Goal: Find specific page/section: Find specific page/section

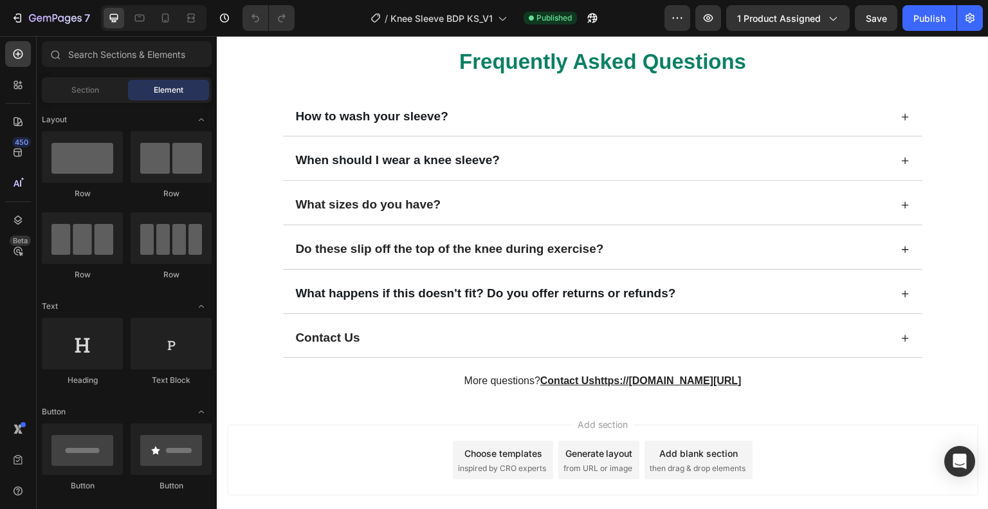
scroll to position [3261, 0]
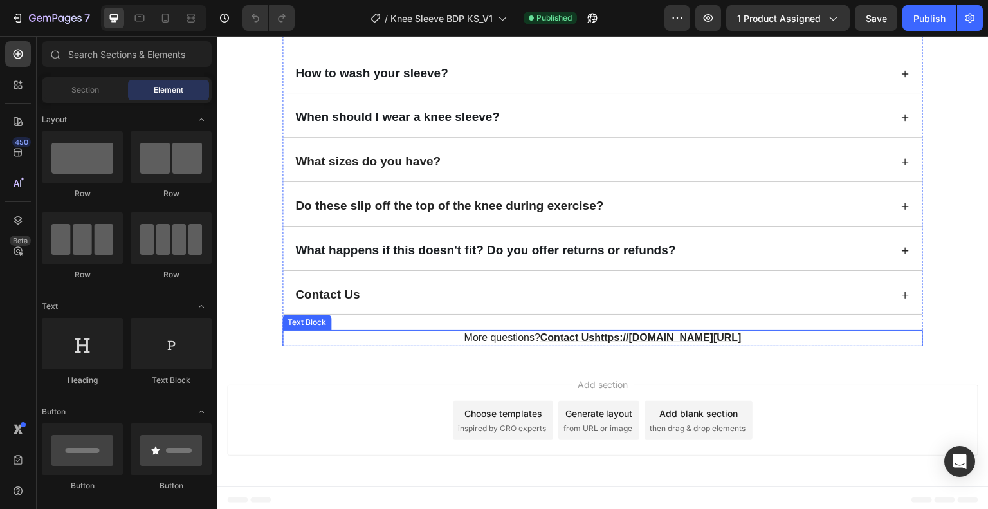
click at [580, 337] on u "Contact Ushttps://[DOMAIN_NAME][URL]" at bounding box center [641, 337] width 201 height 11
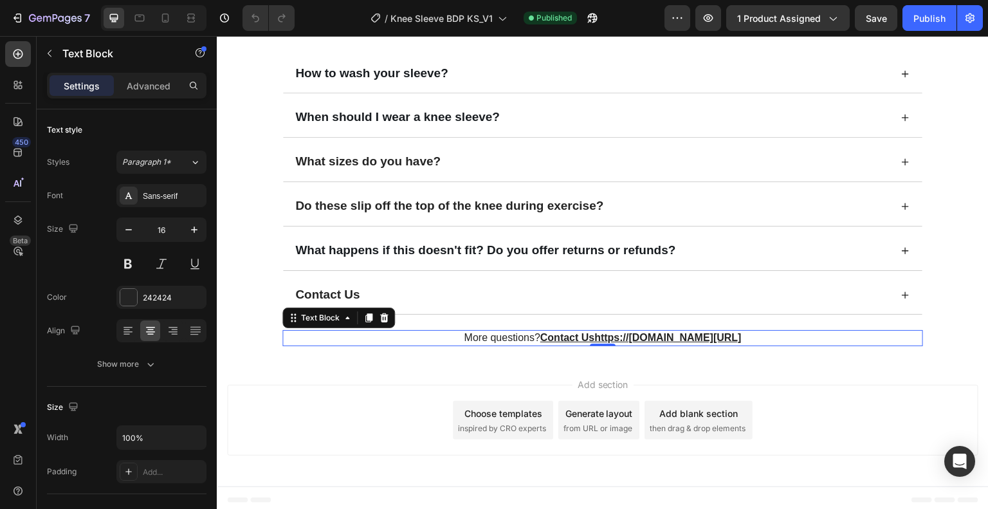
click at [779, 335] on p "More questions? Contact Ushttps://[DOMAIN_NAME][URL]" at bounding box center [603, 338] width 638 height 14
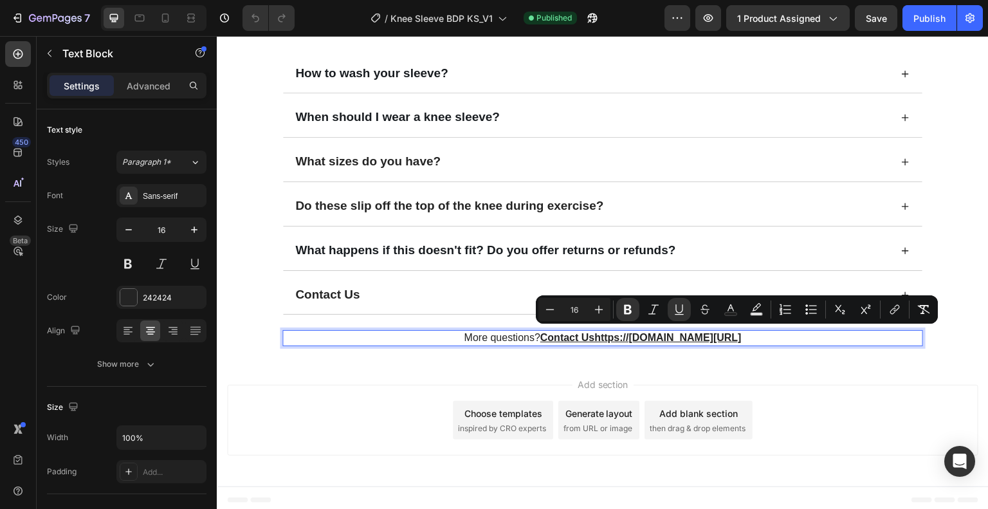
click at [762, 337] on p "More questions? Contact Ushttps://[DOMAIN_NAME][URL]" at bounding box center [603, 338] width 638 height 14
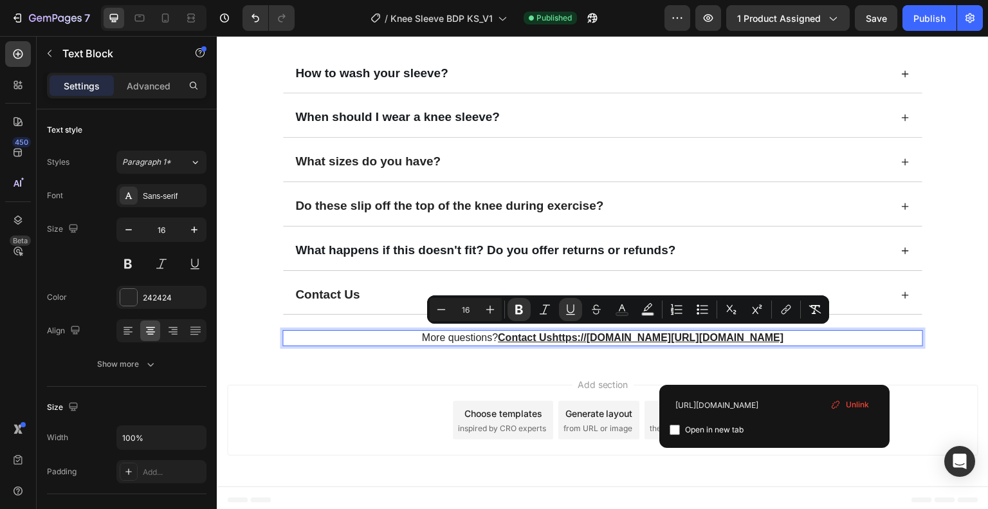
drag, startPoint x: 770, startPoint y: 333, endPoint x: 482, endPoint y: 341, distance: 288.4
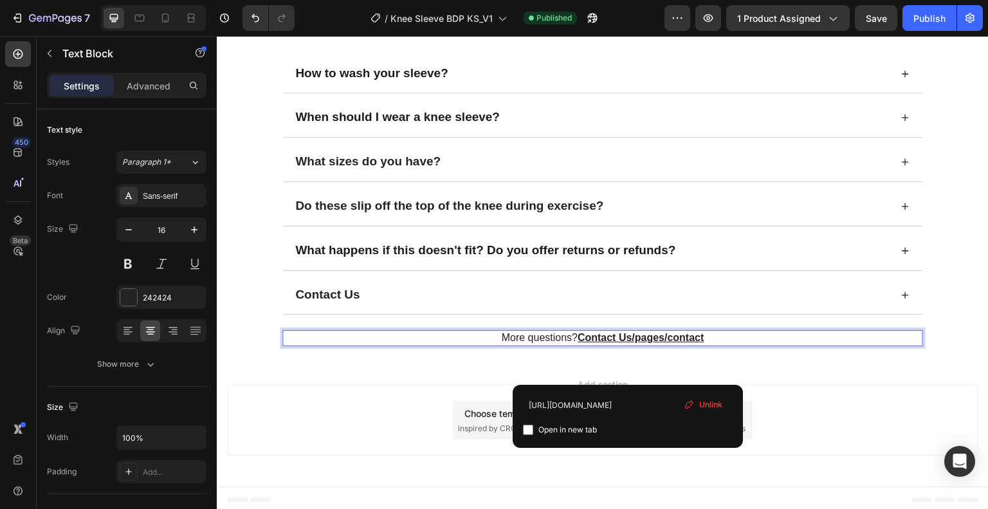
click at [712, 333] on p "More questions? Contact Us/pages/contact ⁠⁠⁠⁠⁠⁠⁠" at bounding box center [603, 338] width 638 height 14
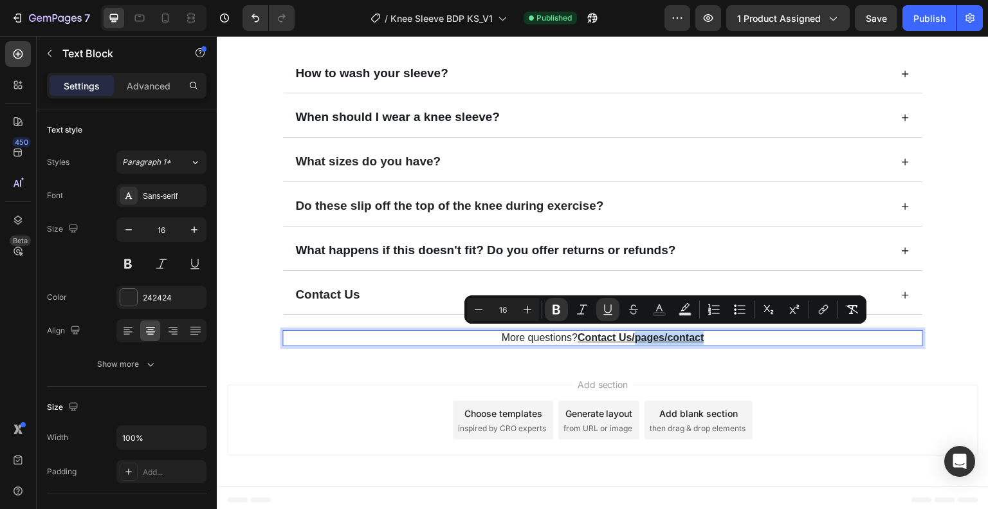
drag, startPoint x: 716, startPoint y: 333, endPoint x: 631, endPoint y: 341, distance: 85.4
click at [631, 341] on p "More questions? Contact Us/pages/contact" at bounding box center [603, 338] width 638 height 14
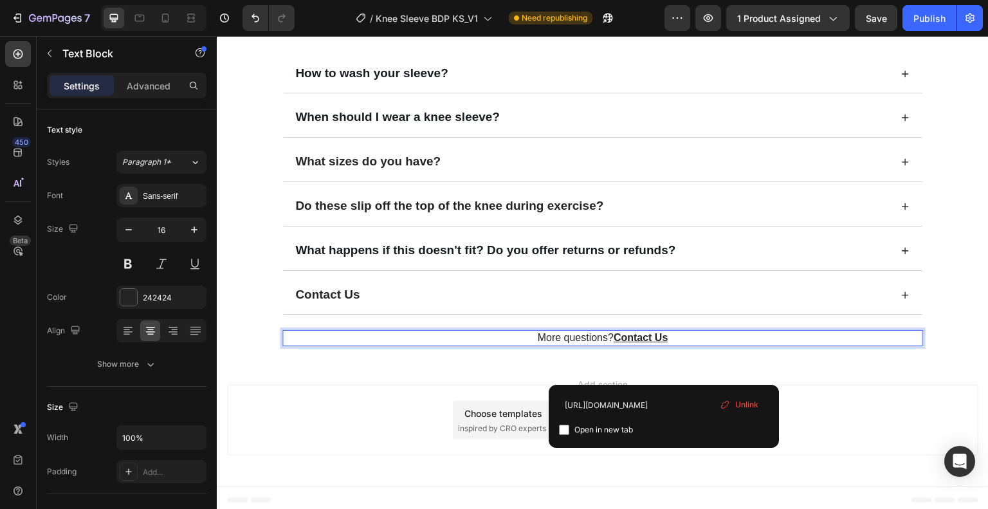
click at [486, 376] on div "Add section Choose templates inspired by CRO experts Generate layout from URL o…" at bounding box center [603, 422] width 772 height 127
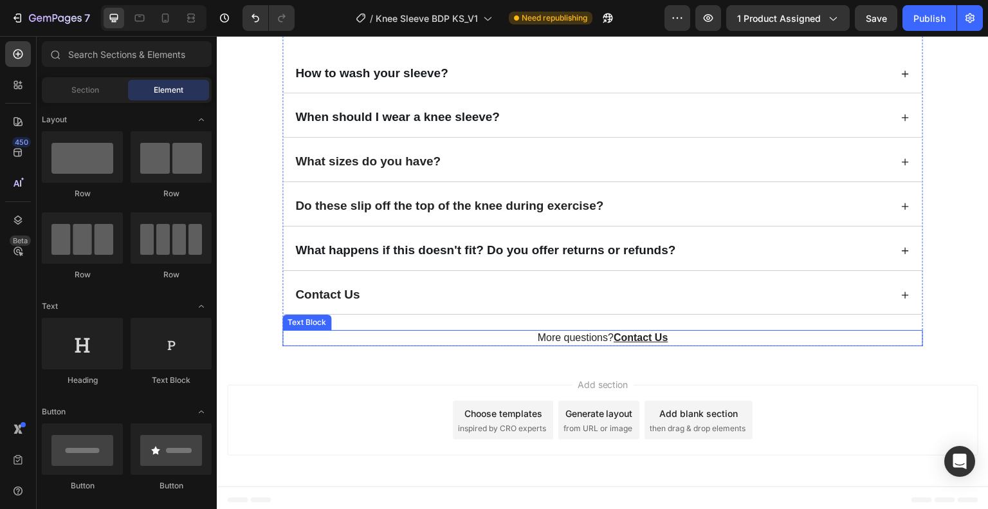
click at [642, 332] on u "Contact Us" at bounding box center [641, 337] width 54 height 11
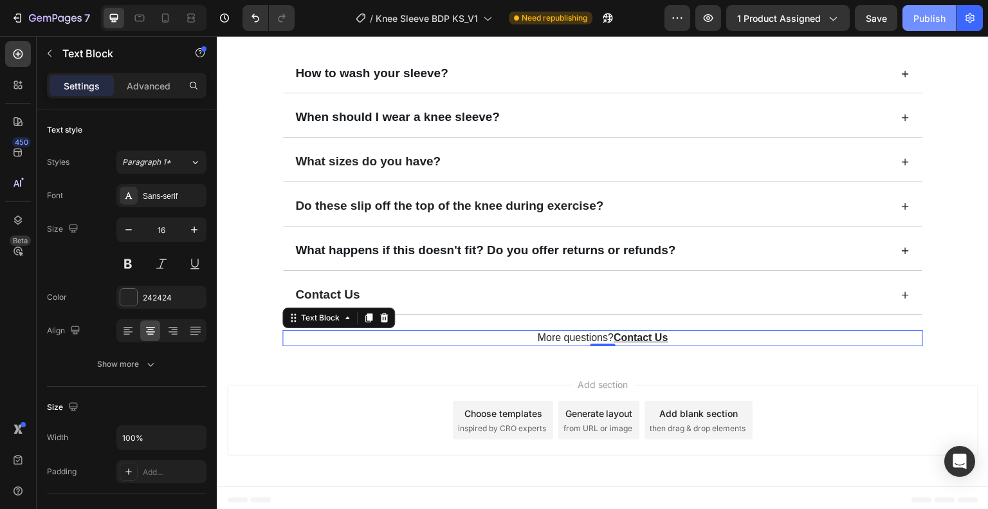
click at [924, 15] on div "Publish" at bounding box center [930, 19] width 32 height 14
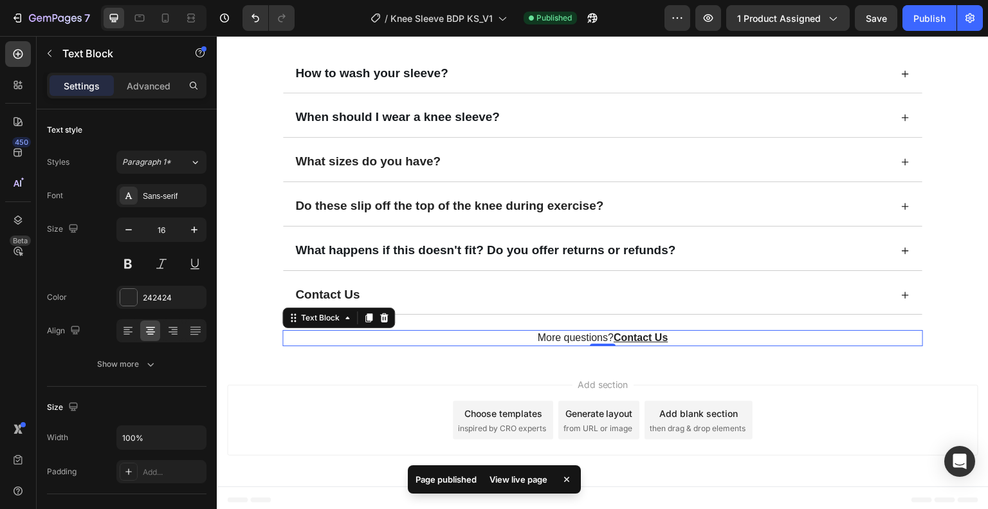
click at [511, 475] on div "View live page" at bounding box center [518, 479] width 73 height 18
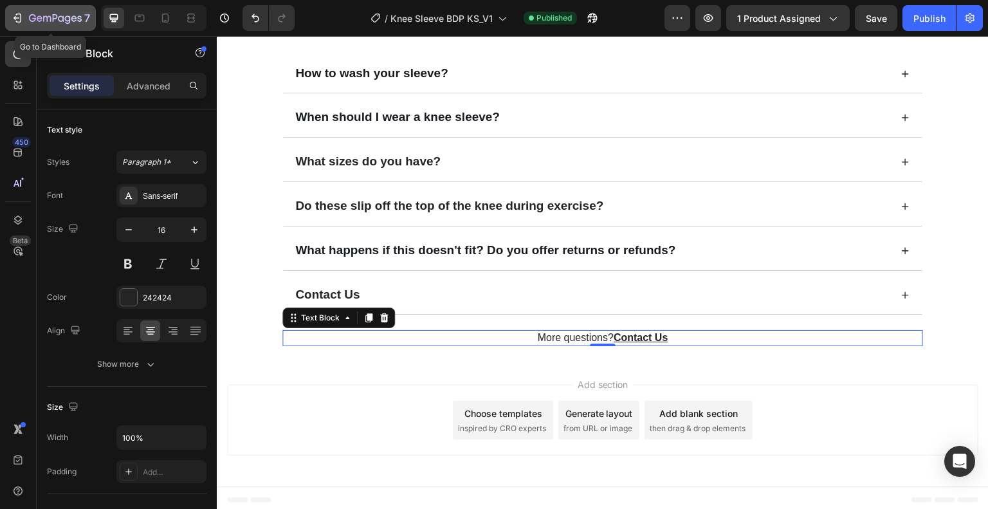
click at [22, 15] on icon "button" at bounding box center [17, 18] width 13 height 13
